Goal: Information Seeking & Learning: Learn about a topic

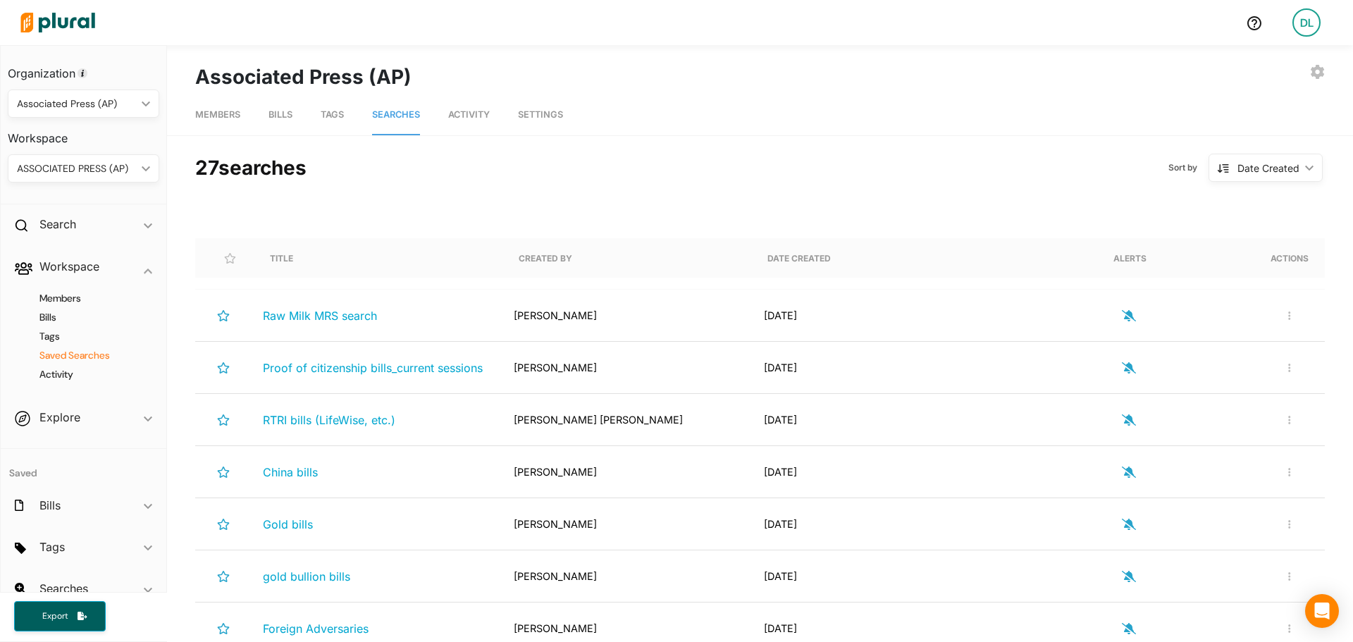
click at [54, 15] on img at bounding box center [57, 22] width 99 height 49
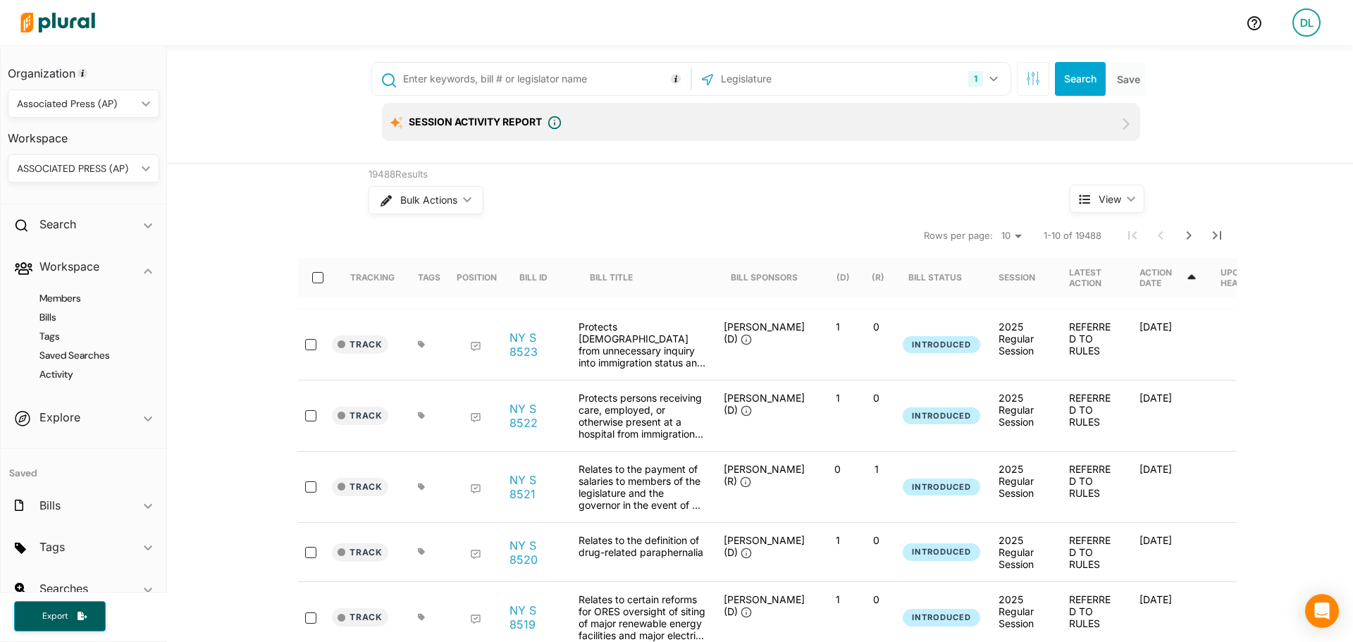
click at [533, 78] on input "text" at bounding box center [544, 79] width 285 height 27
type input "I"
type input "immigration"
click at [989, 80] on icon "button" at bounding box center [993, 79] width 8 height 6
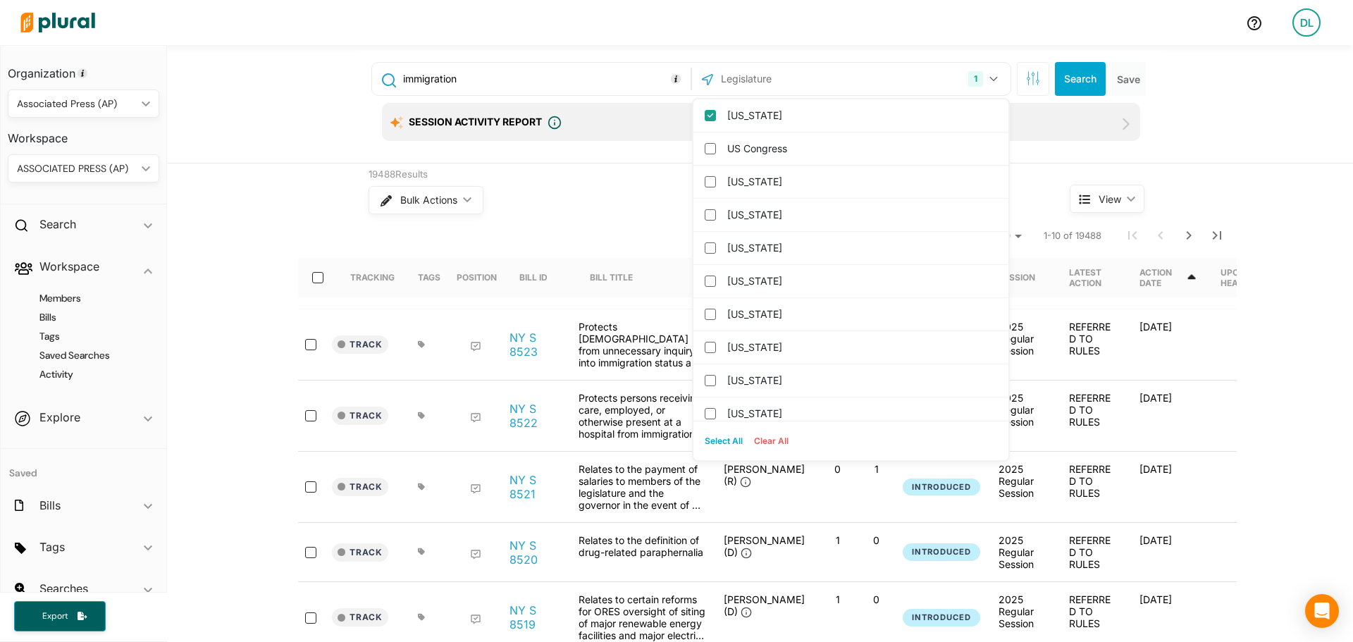
click at [714, 443] on button "Select All" at bounding box center [723, 440] width 49 height 21
checkbox input "true"
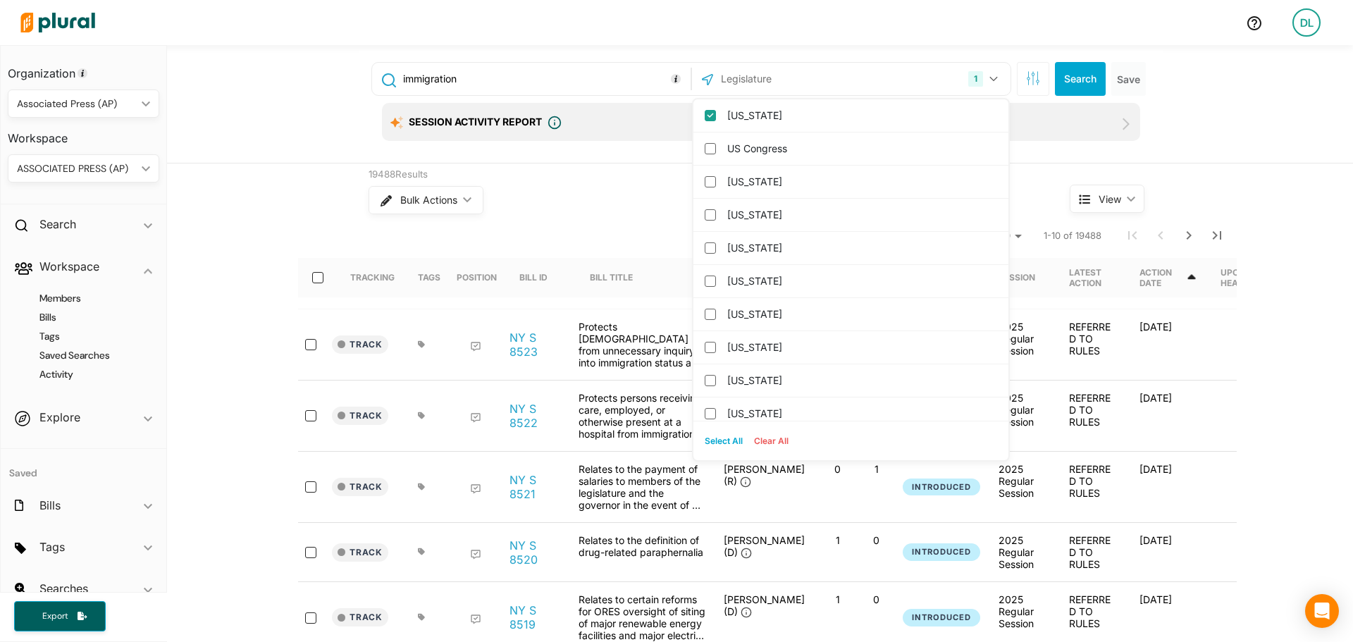
checkbox input "true"
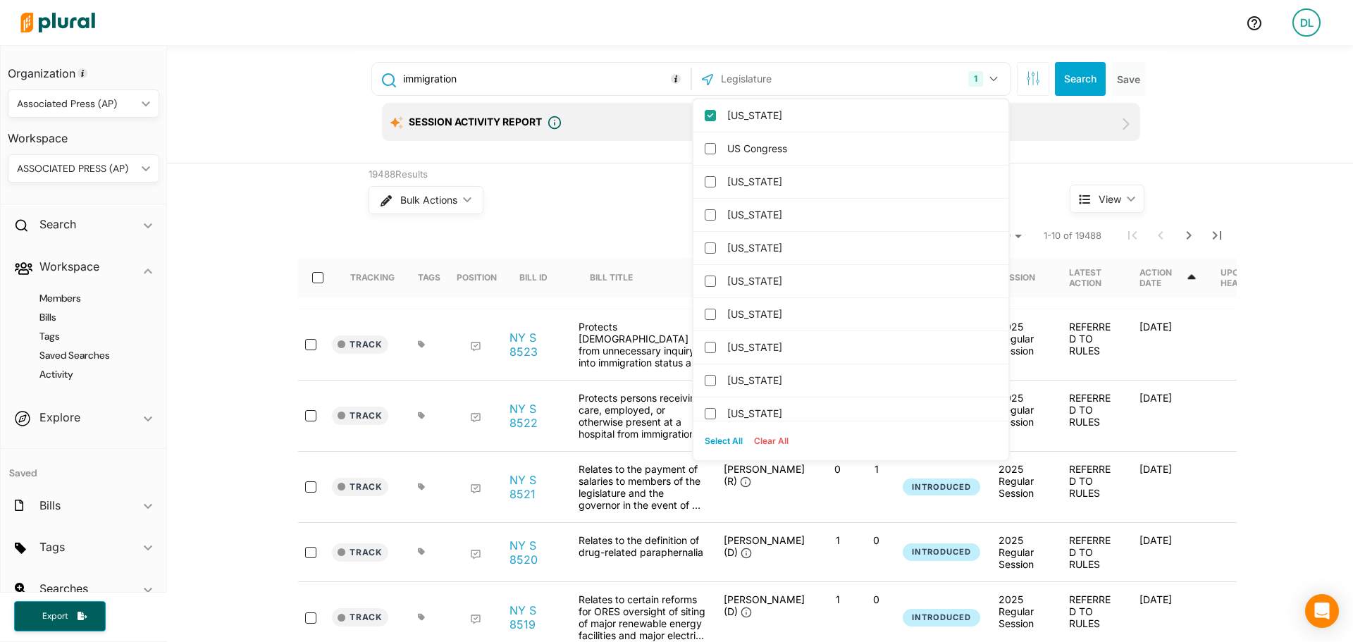
checkbox input "true"
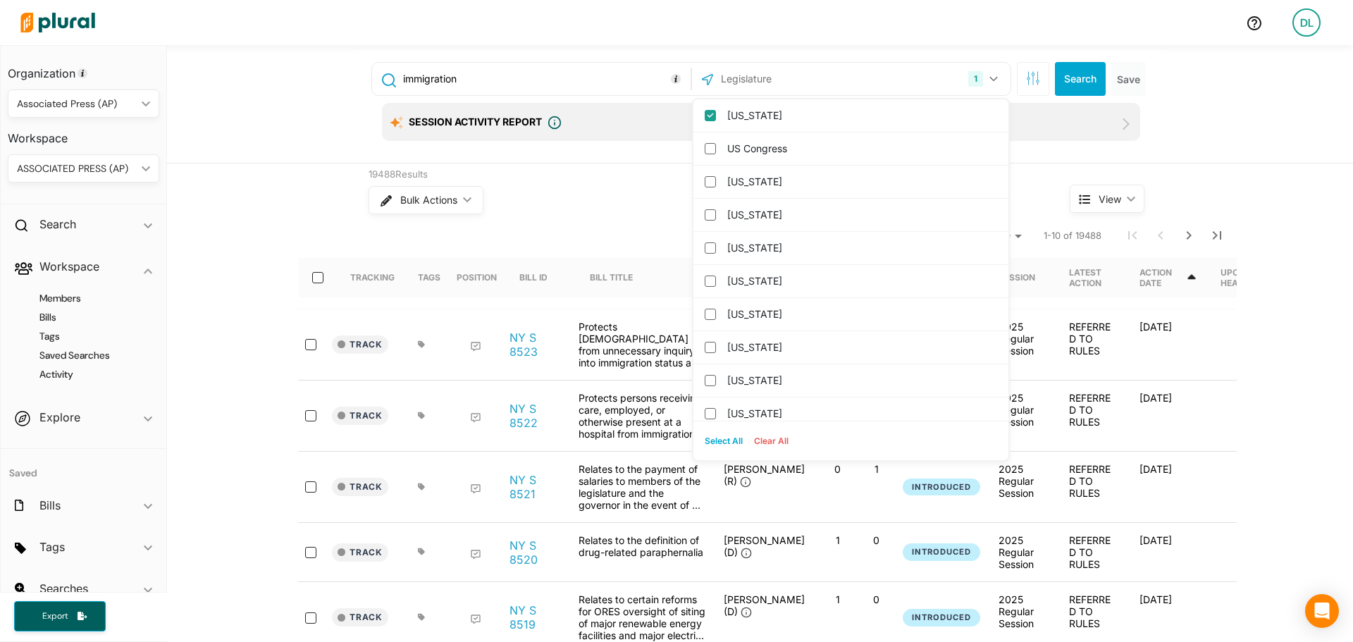
checkbox input "true"
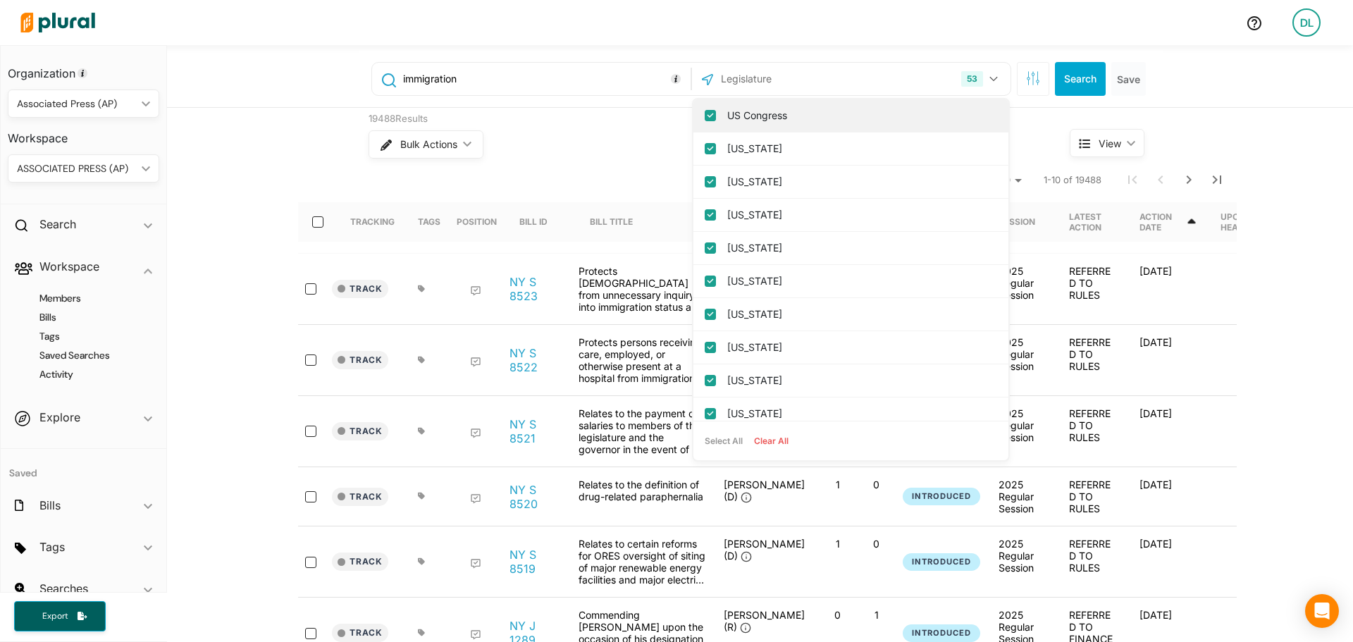
click at [704, 119] on input "US Congress" at bounding box center [709, 115] width 11 height 11
click at [1080, 80] on button "Search" at bounding box center [1080, 79] width 51 height 34
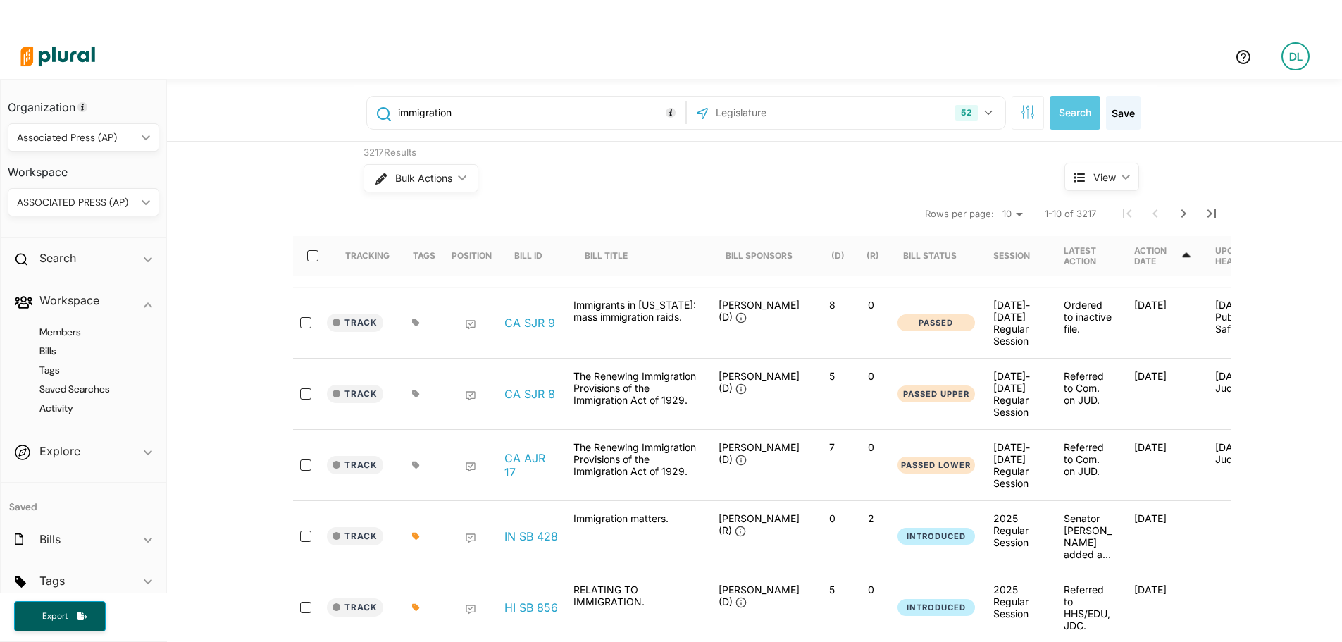
click at [1192, 254] on icon at bounding box center [1186, 255] width 13 height 13
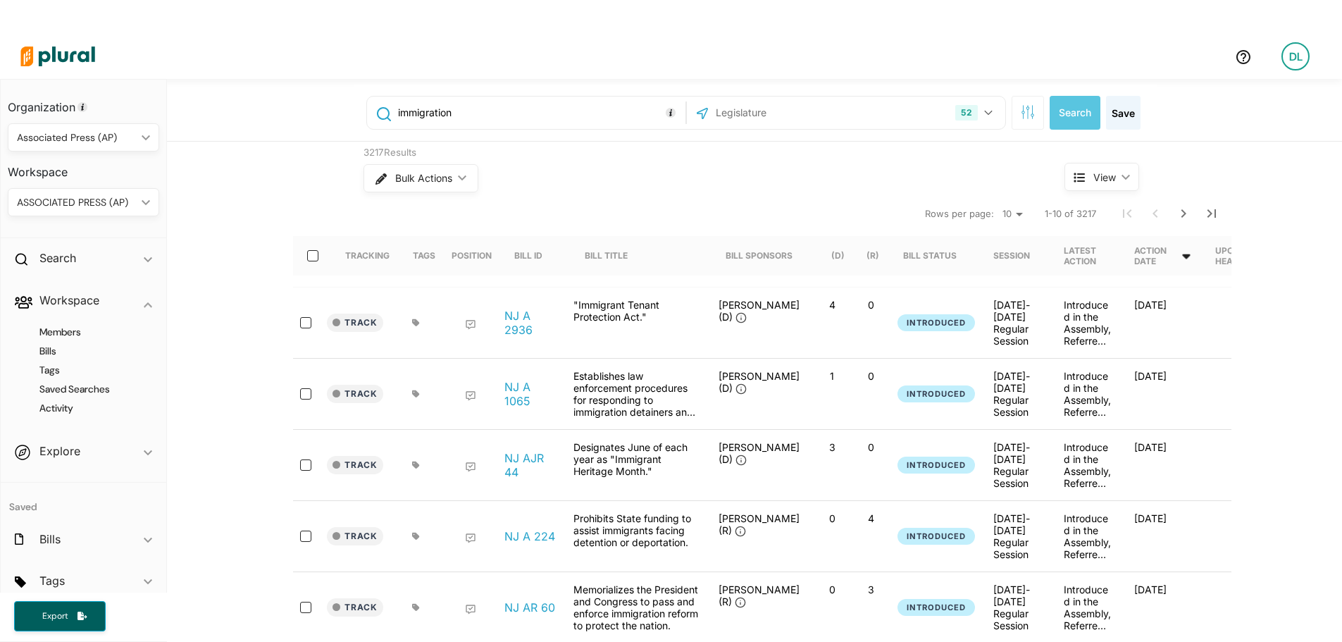
click at [1192, 254] on icon at bounding box center [1186, 255] width 13 height 13
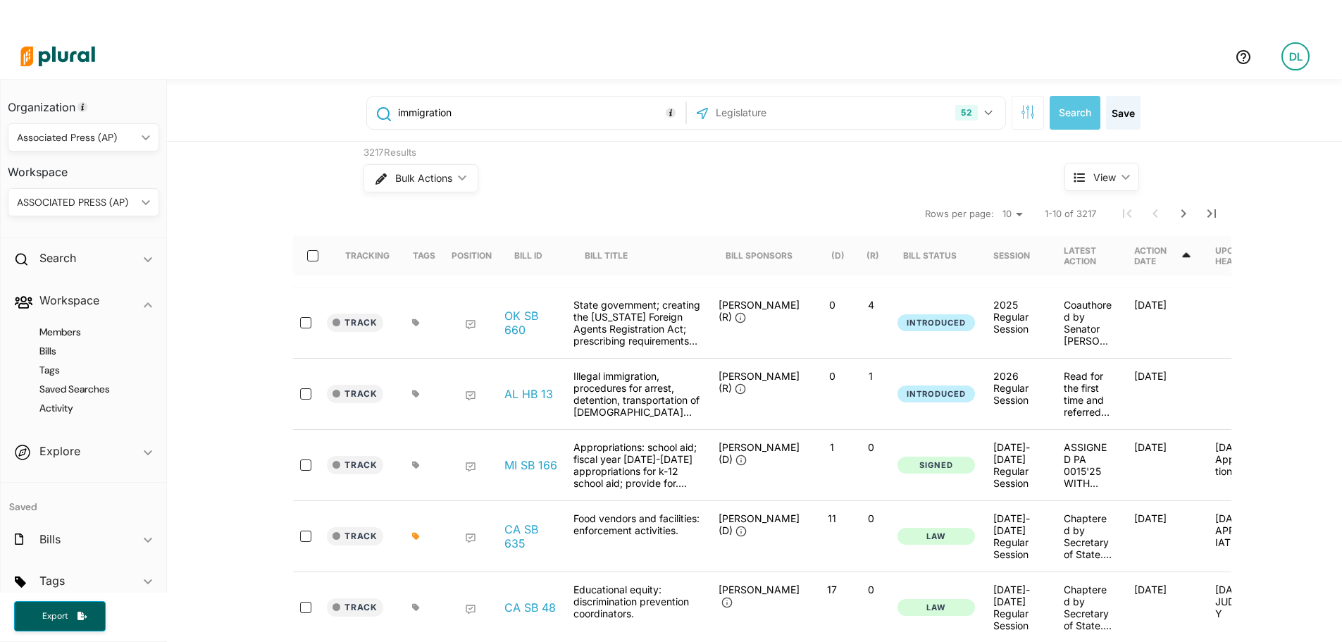
click at [1190, 256] on icon at bounding box center [1186, 254] width 8 height 5
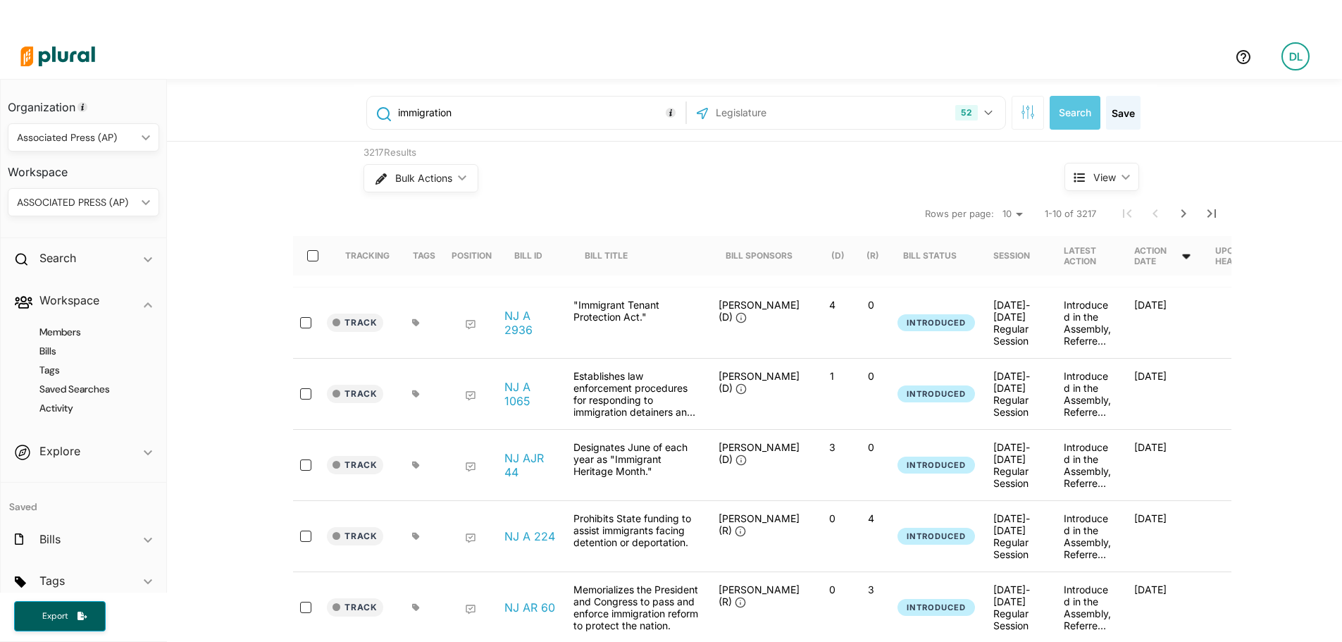
click at [1190, 256] on icon at bounding box center [1186, 256] width 8 height 5
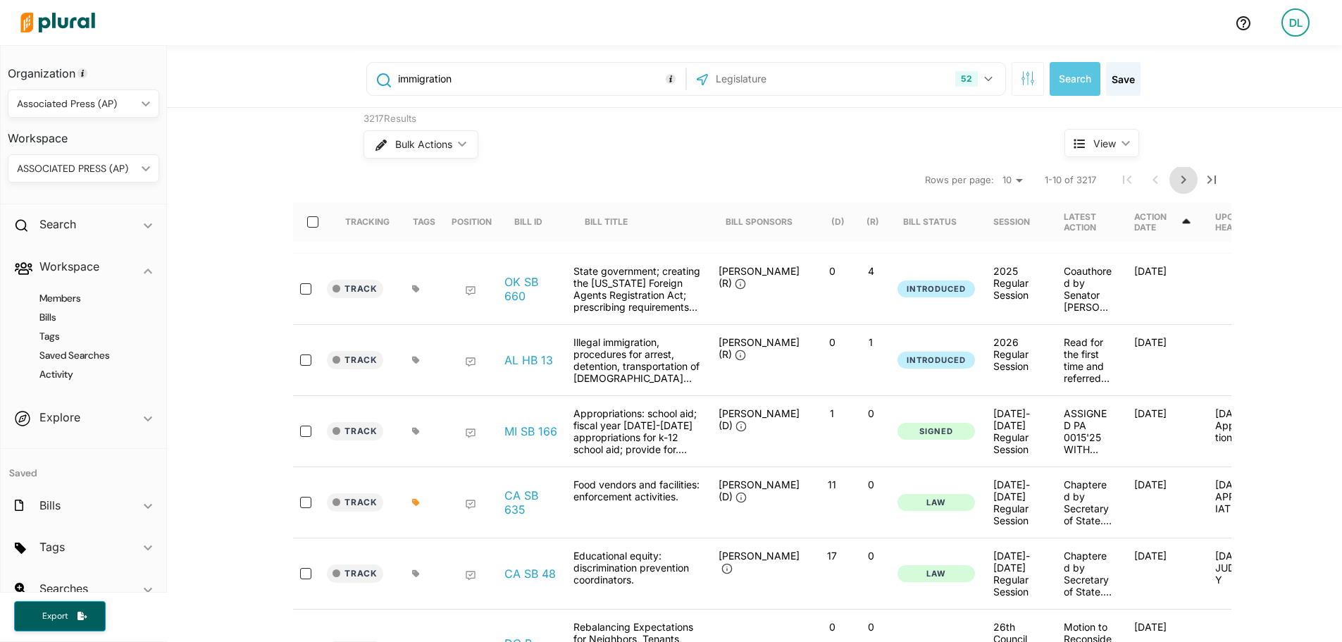
click at [1176, 180] on icon "Next Page" at bounding box center [1183, 179] width 17 height 17
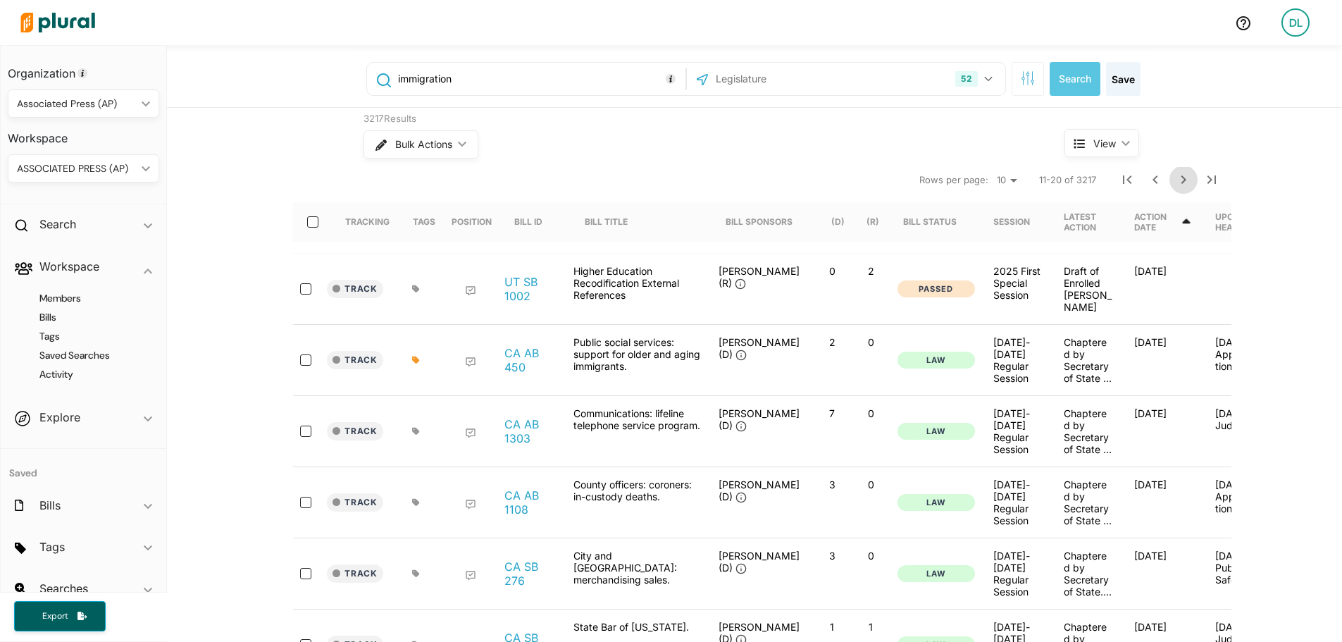
click at [1175, 181] on icon "Next Page" at bounding box center [1183, 179] width 17 height 17
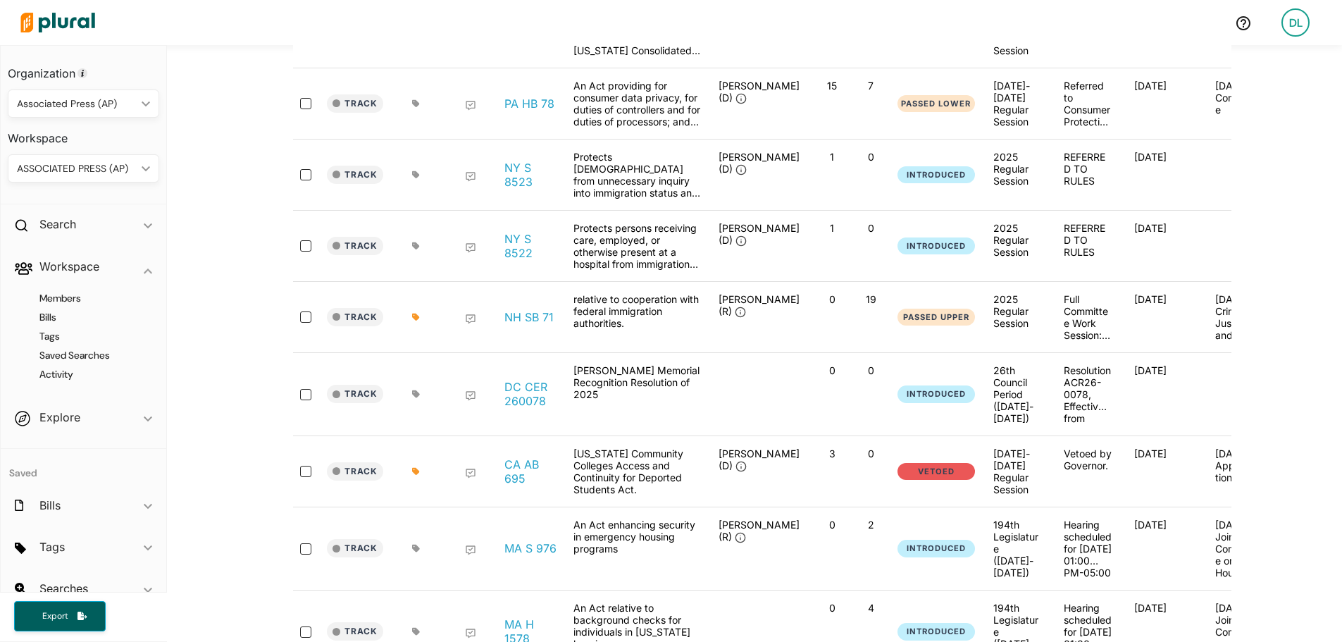
scroll to position [282, 0]
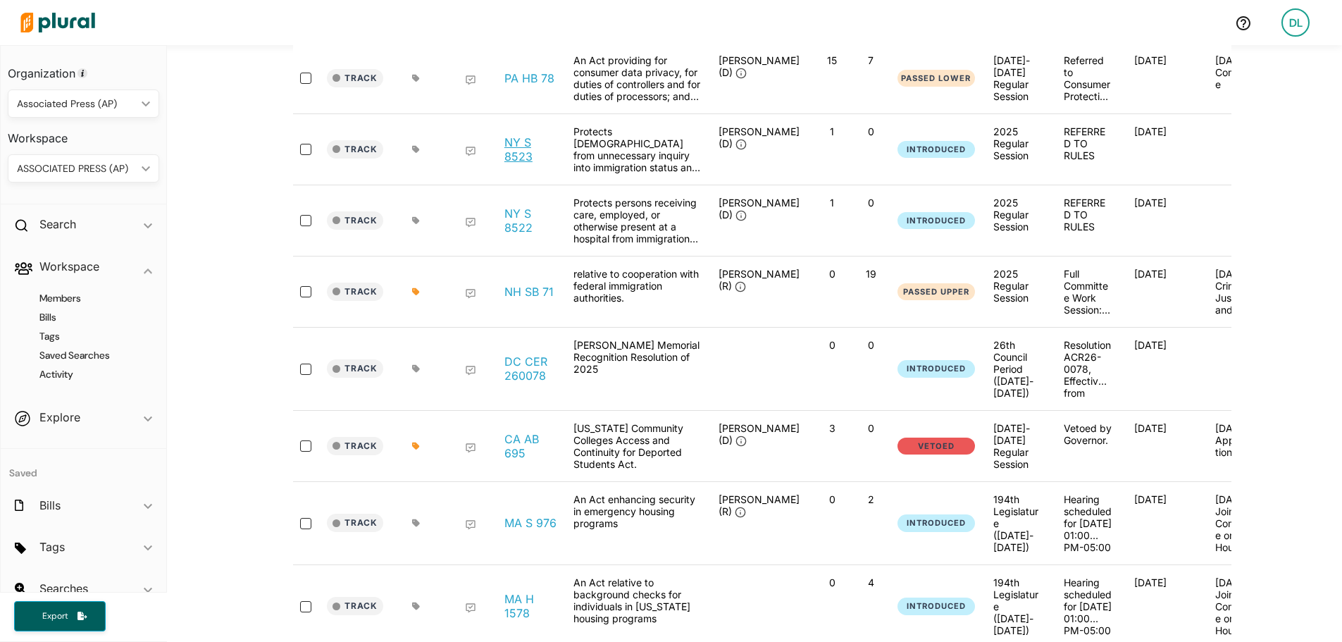
click at [512, 163] on link "NY S 8523" at bounding box center [531, 149] width 54 height 28
click at [514, 235] on link "NY S 8522" at bounding box center [531, 220] width 54 height 28
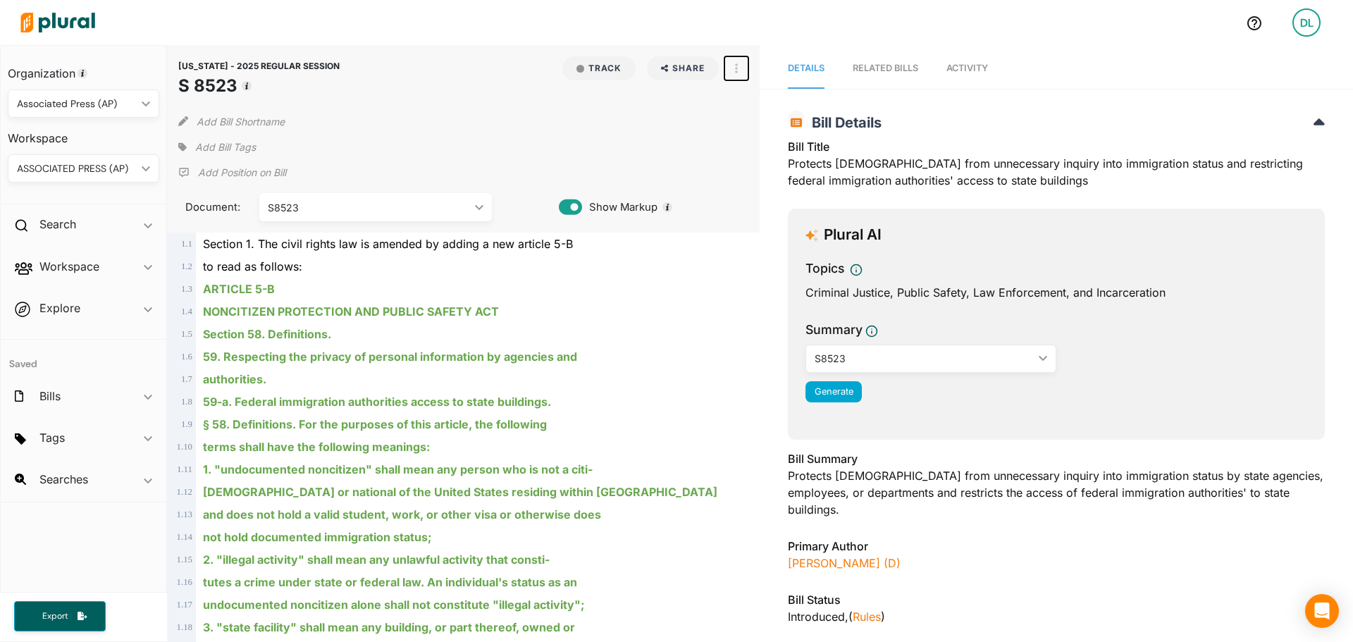
click at [733, 68] on button "button" at bounding box center [736, 68] width 24 height 24
click at [780, 133] on div "View Source" at bounding box center [796, 132] width 85 height 12
click at [207, 149] on span "Add Bill Tags" at bounding box center [225, 147] width 61 height 14
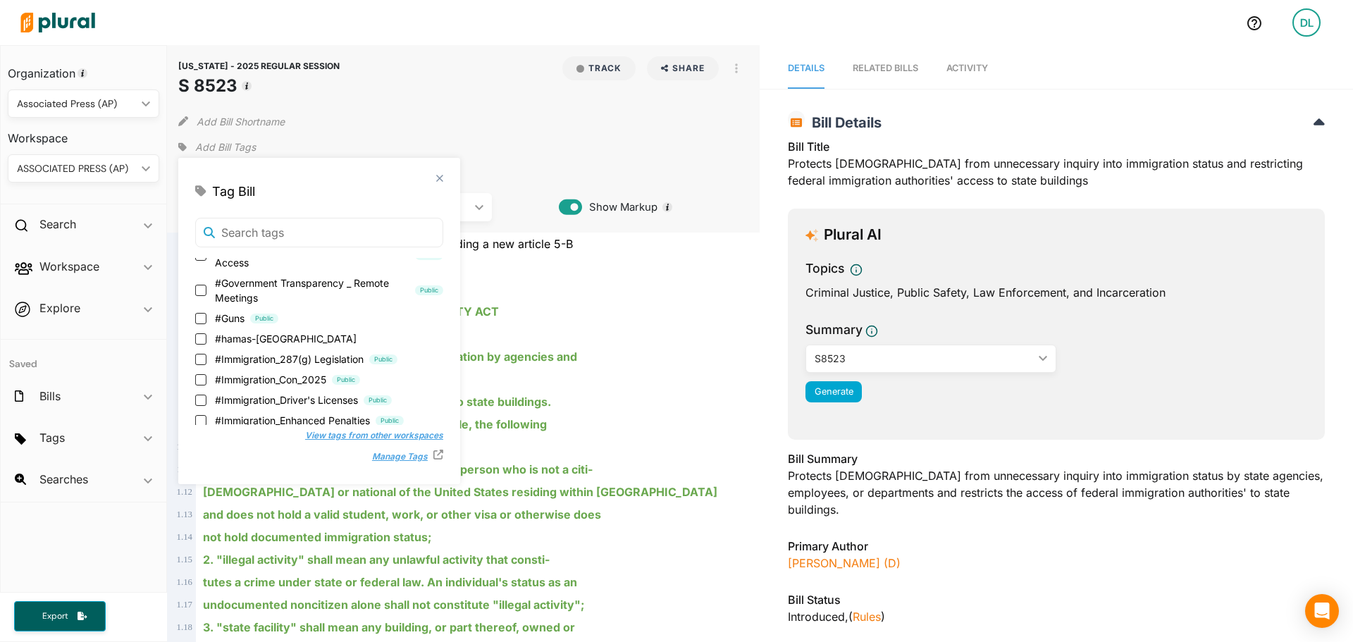
scroll to position [634, 0]
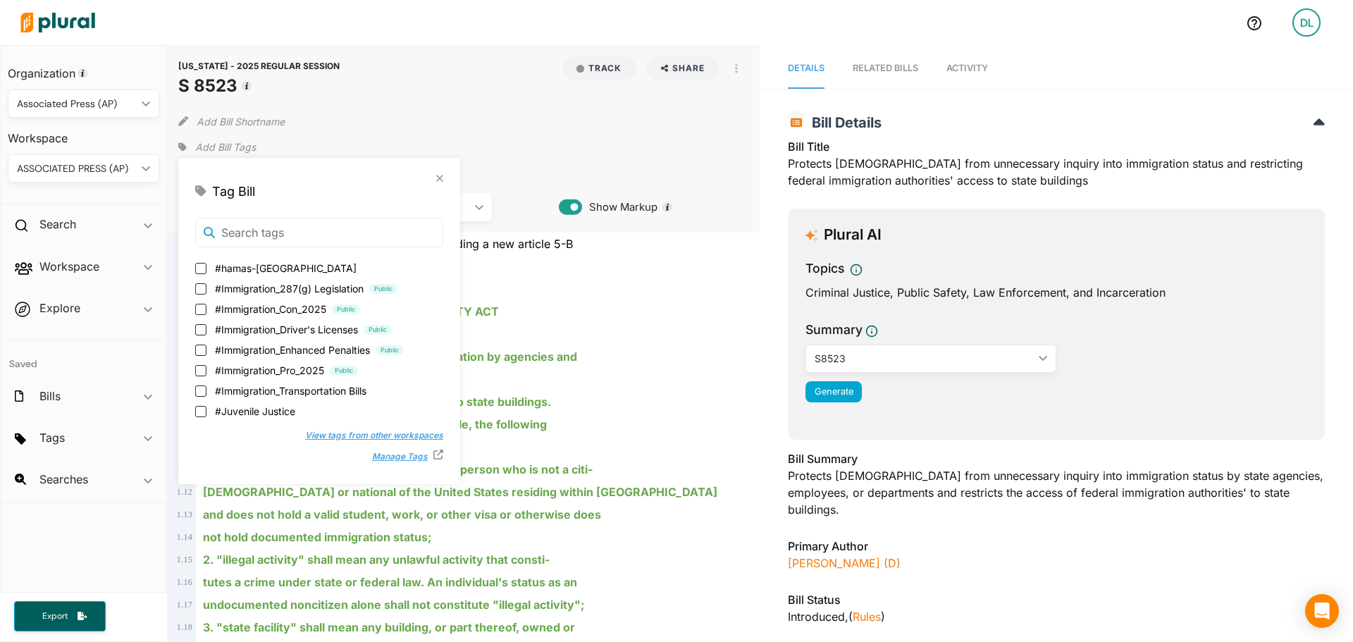
click at [201, 368] on input "#Immigration_Pro_2025 Public" at bounding box center [200, 370] width 11 height 11
checkbox input "true"
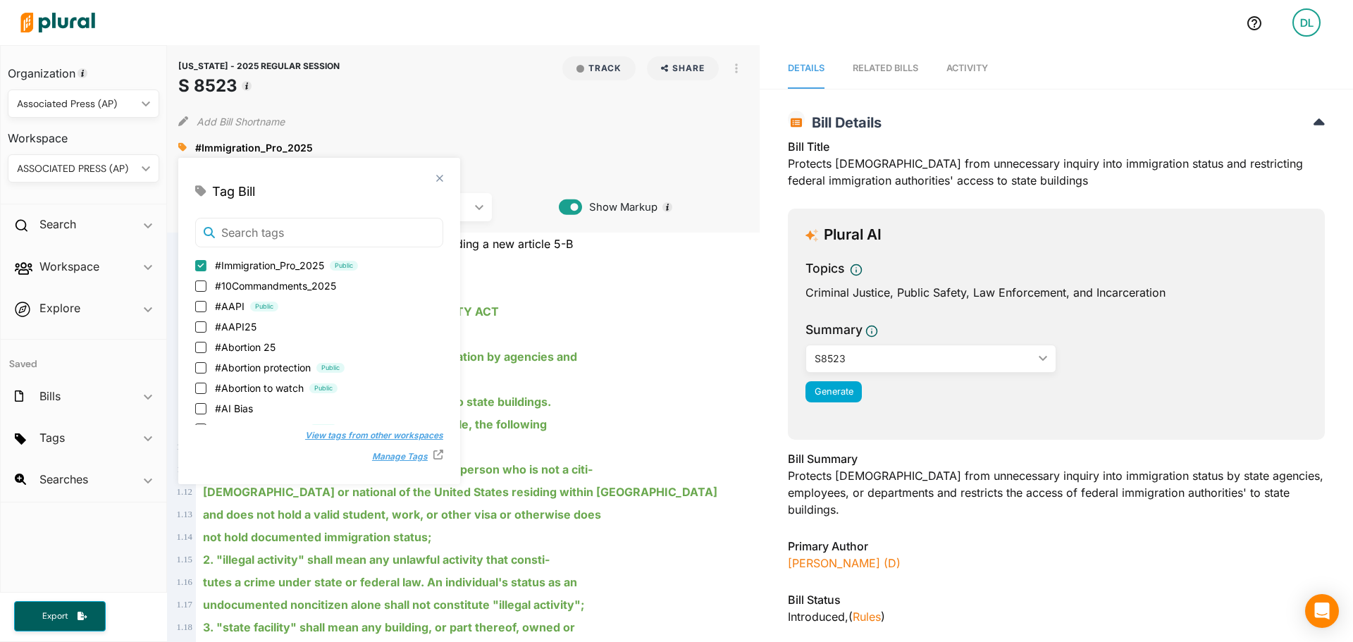
click at [424, 98] on div "NEW YORK - 2025 REGULAR SESSION S 8523 Track Share Email LinkedIn X Facebook Vi…" at bounding box center [463, 77] width 571 height 42
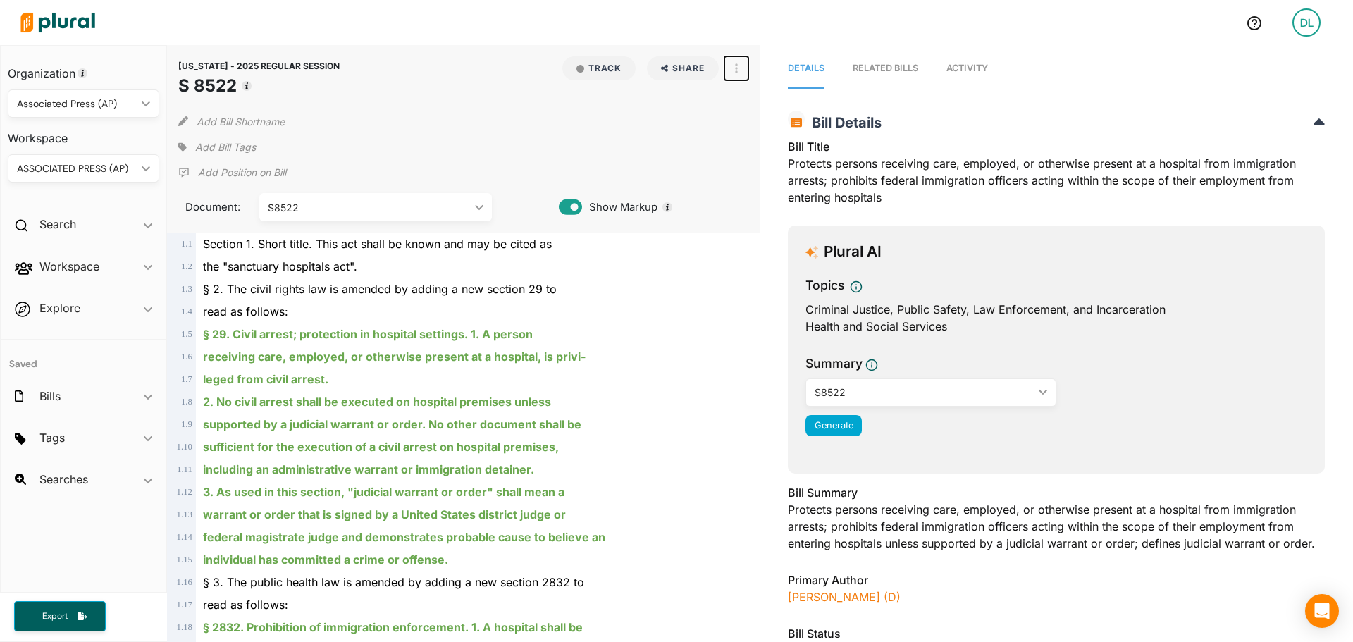
click at [733, 65] on button "button" at bounding box center [736, 68] width 24 height 24
click at [802, 133] on div "View Source" at bounding box center [796, 132] width 85 height 12
click at [232, 146] on span "Add Bill Tags" at bounding box center [225, 147] width 61 height 14
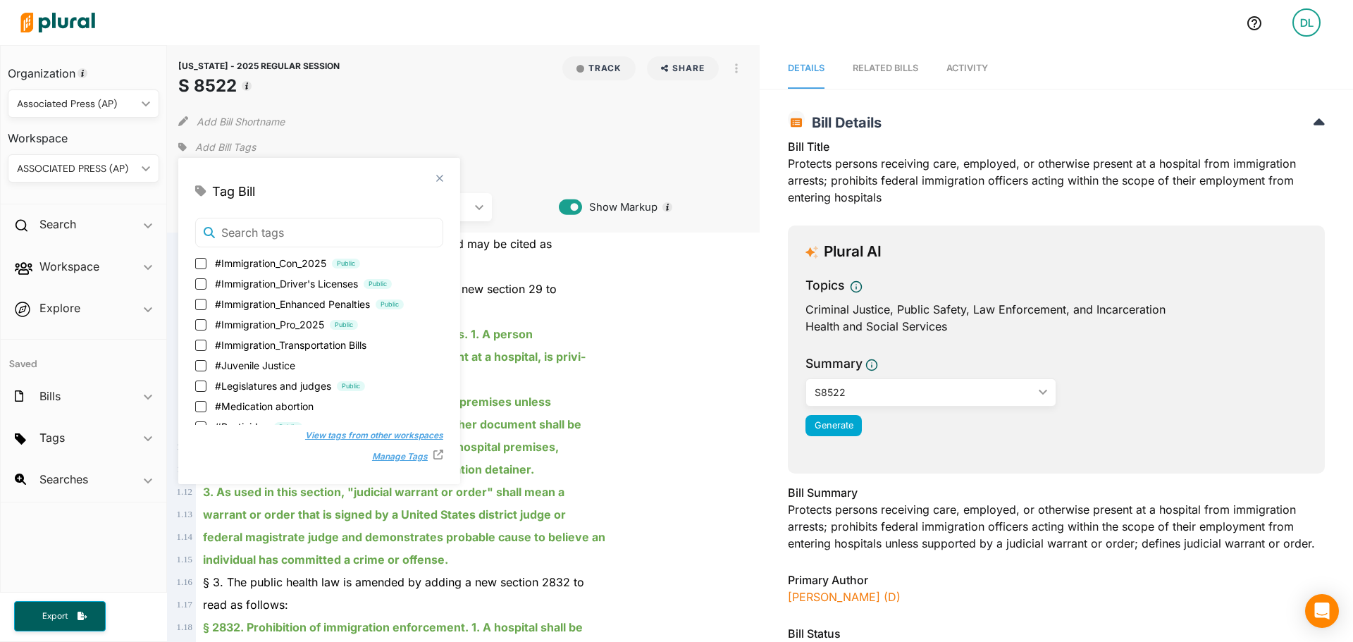
scroll to position [704, 0]
click at [197, 298] on input "#Immigration_Pro_2025 Public" at bounding box center [200, 299] width 11 height 11
checkbox input "true"
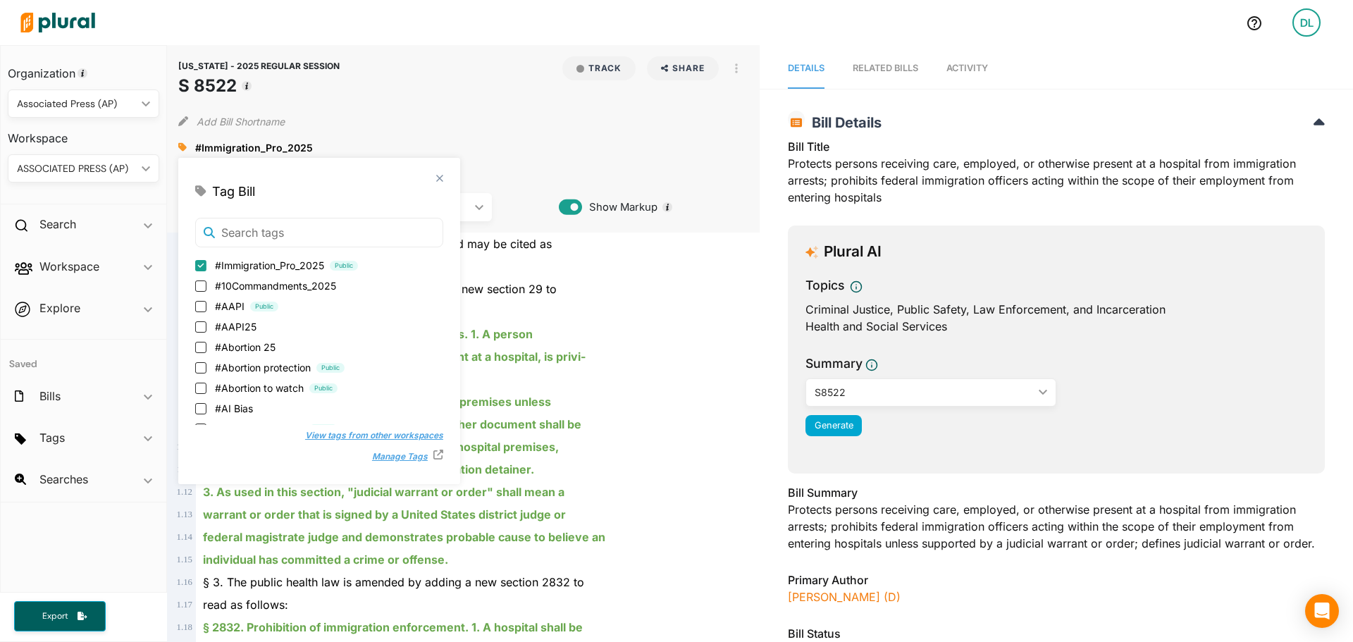
click at [702, 181] on div "[US_STATE] - 2025 REGULAR SESSION S 8522 Track Share Email LinkedIn X Facebook …" at bounding box center [463, 138] width 593 height 187
